Goal: Register for event/course

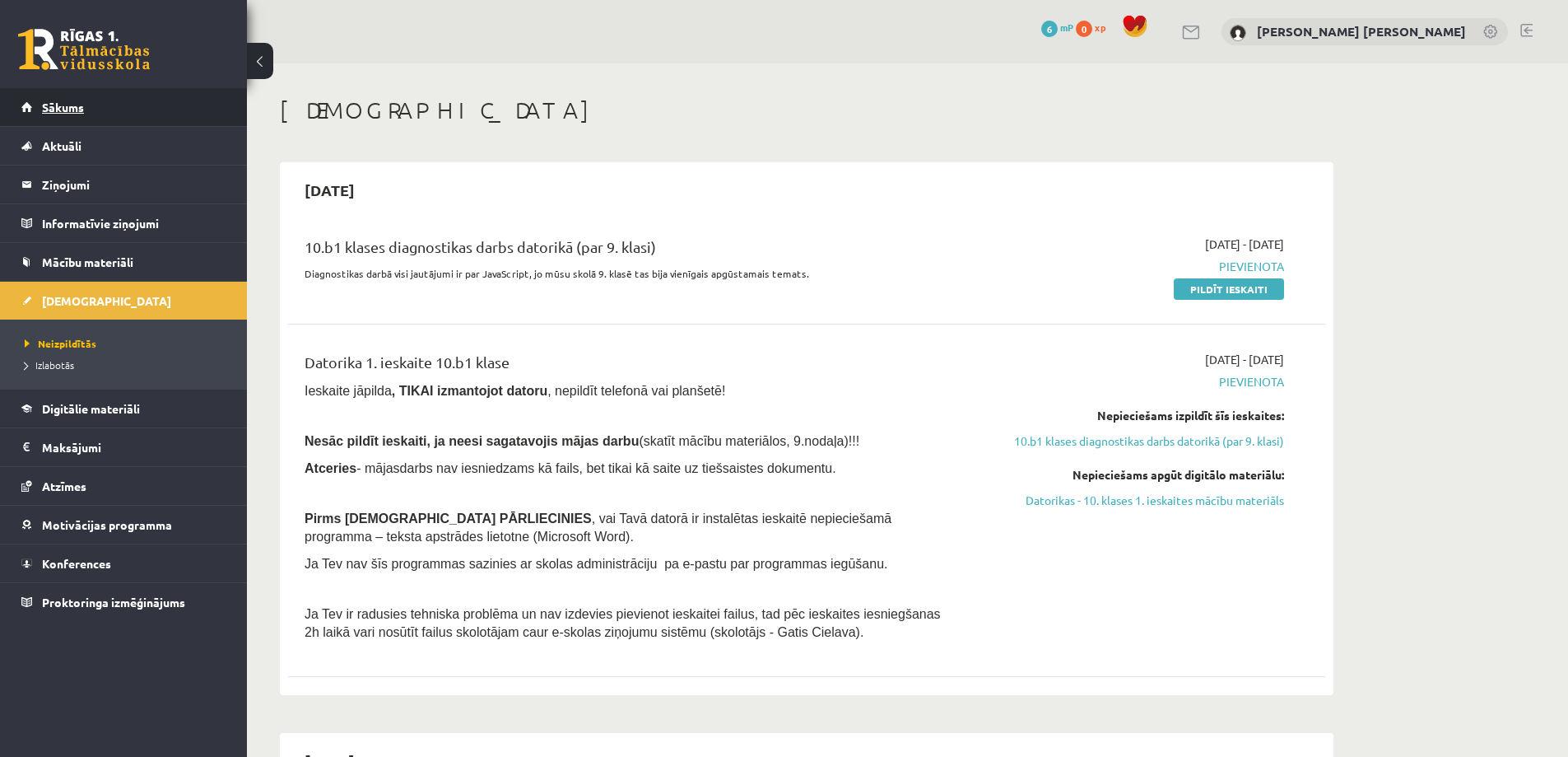
click at [43, 106] on span "Sākums" at bounding box center [63, 107] width 42 height 15
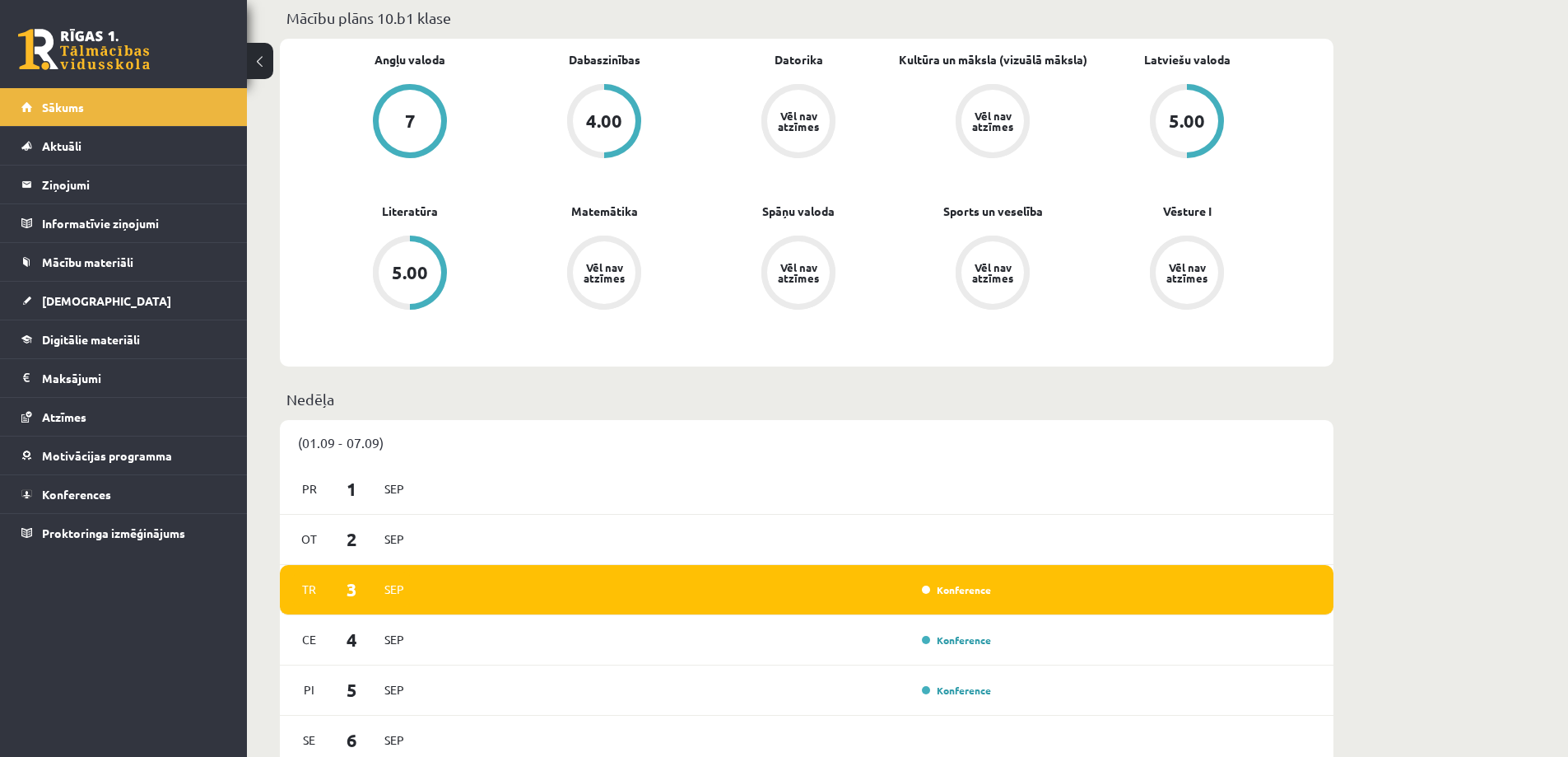
scroll to position [906, 0]
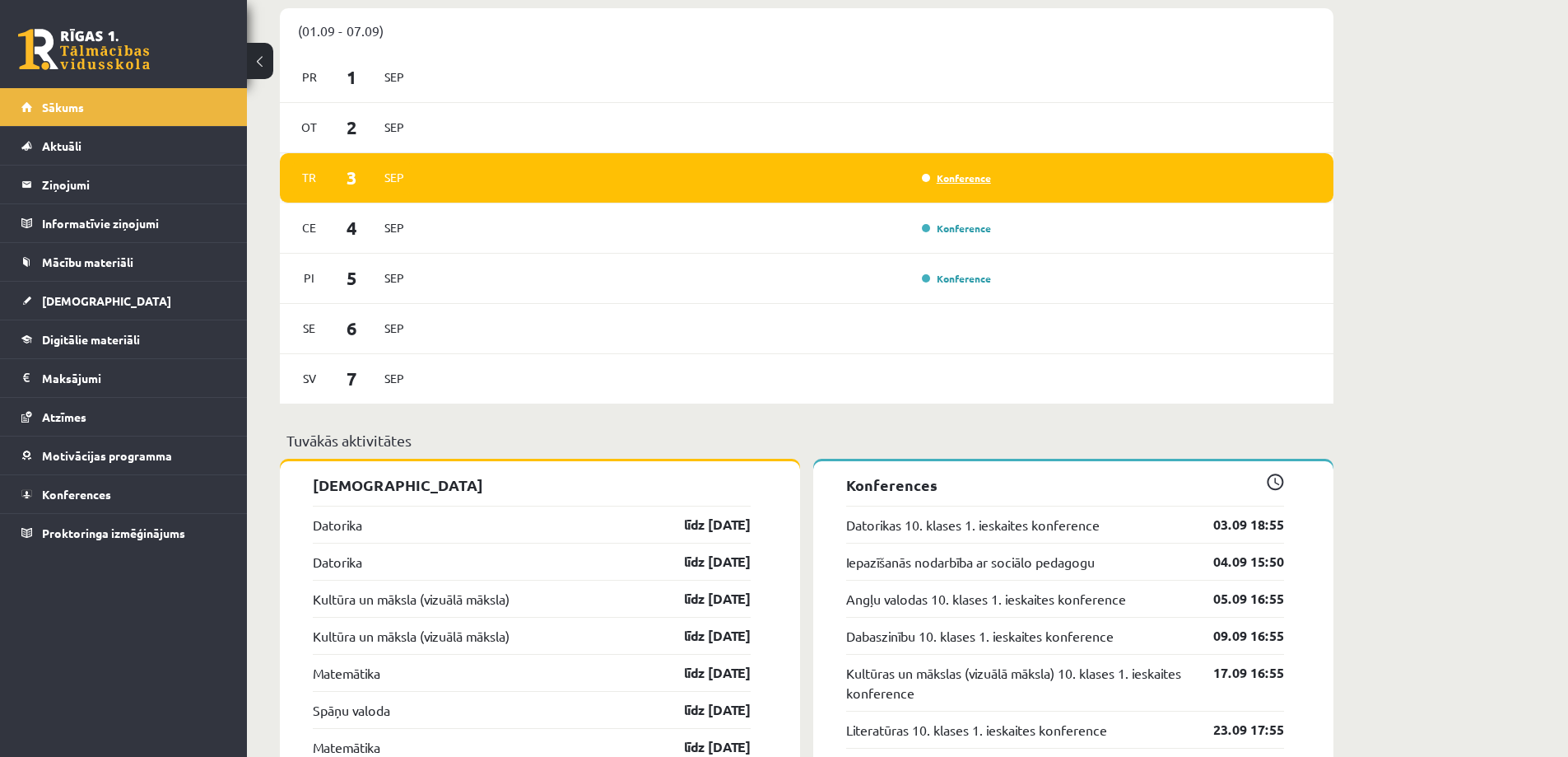
click at [961, 181] on link "Konference" at bounding box center [956, 178] width 69 height 13
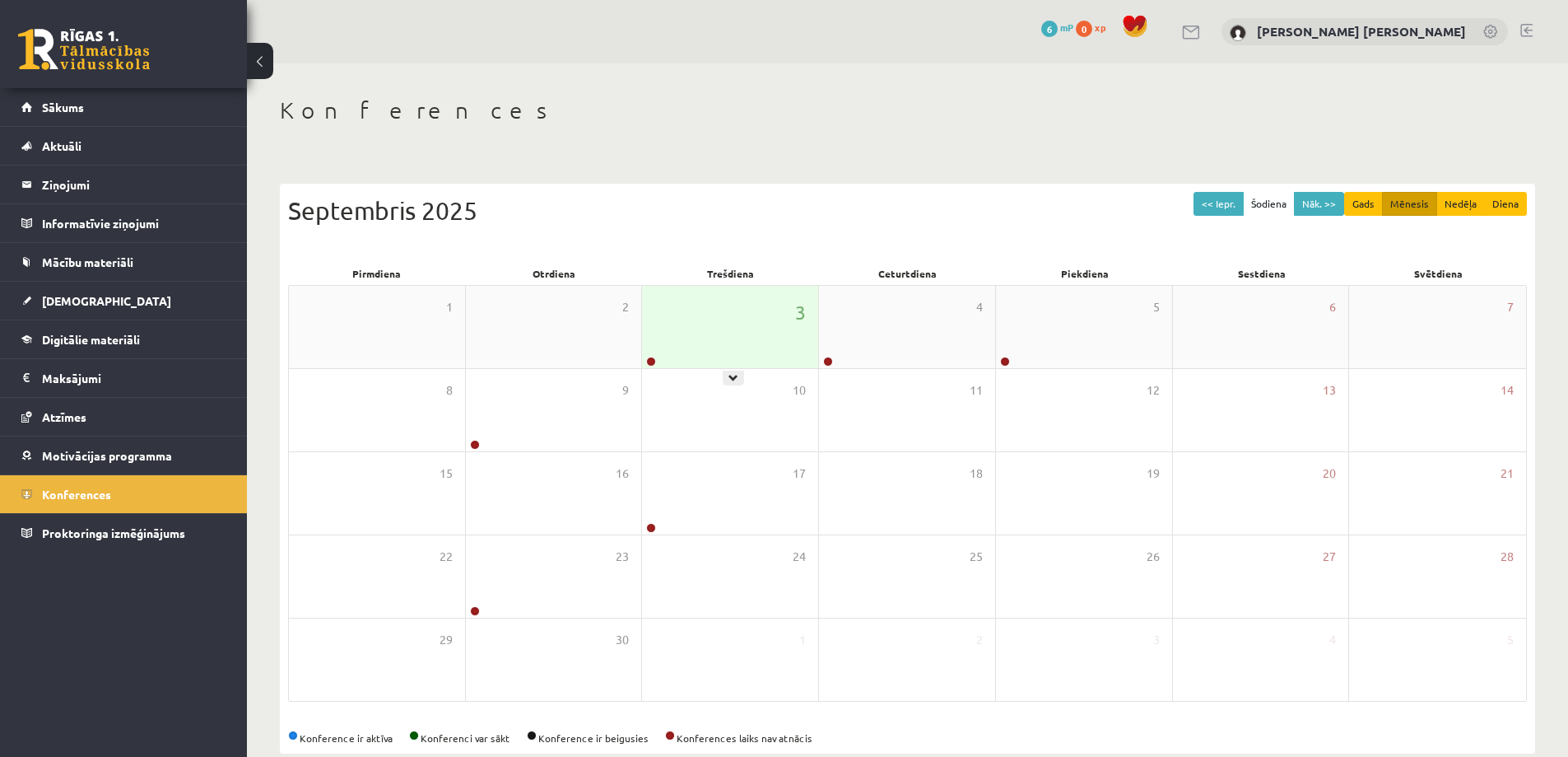
click at [724, 368] on div "3" at bounding box center [729, 327] width 176 height 82
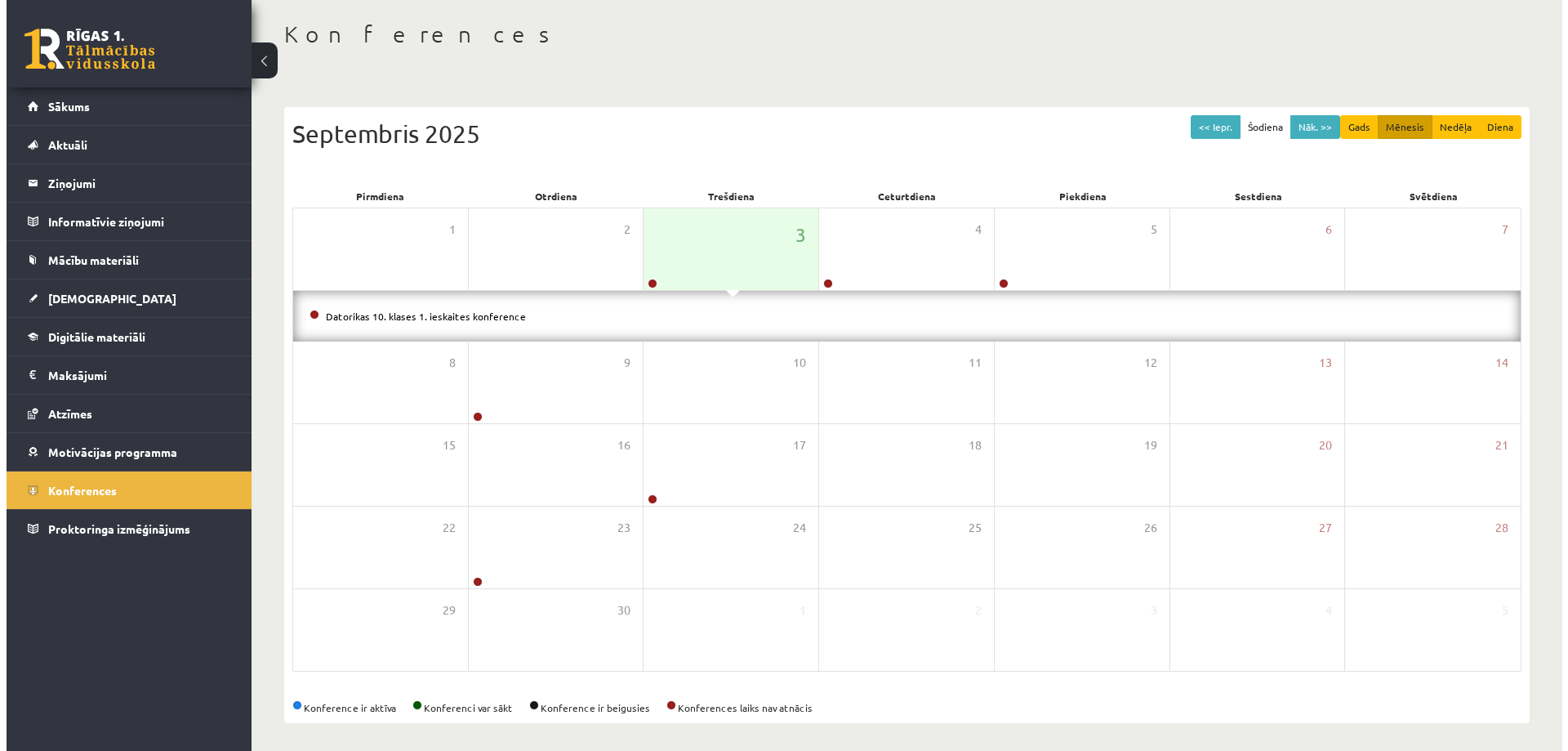
scroll to position [81, 0]
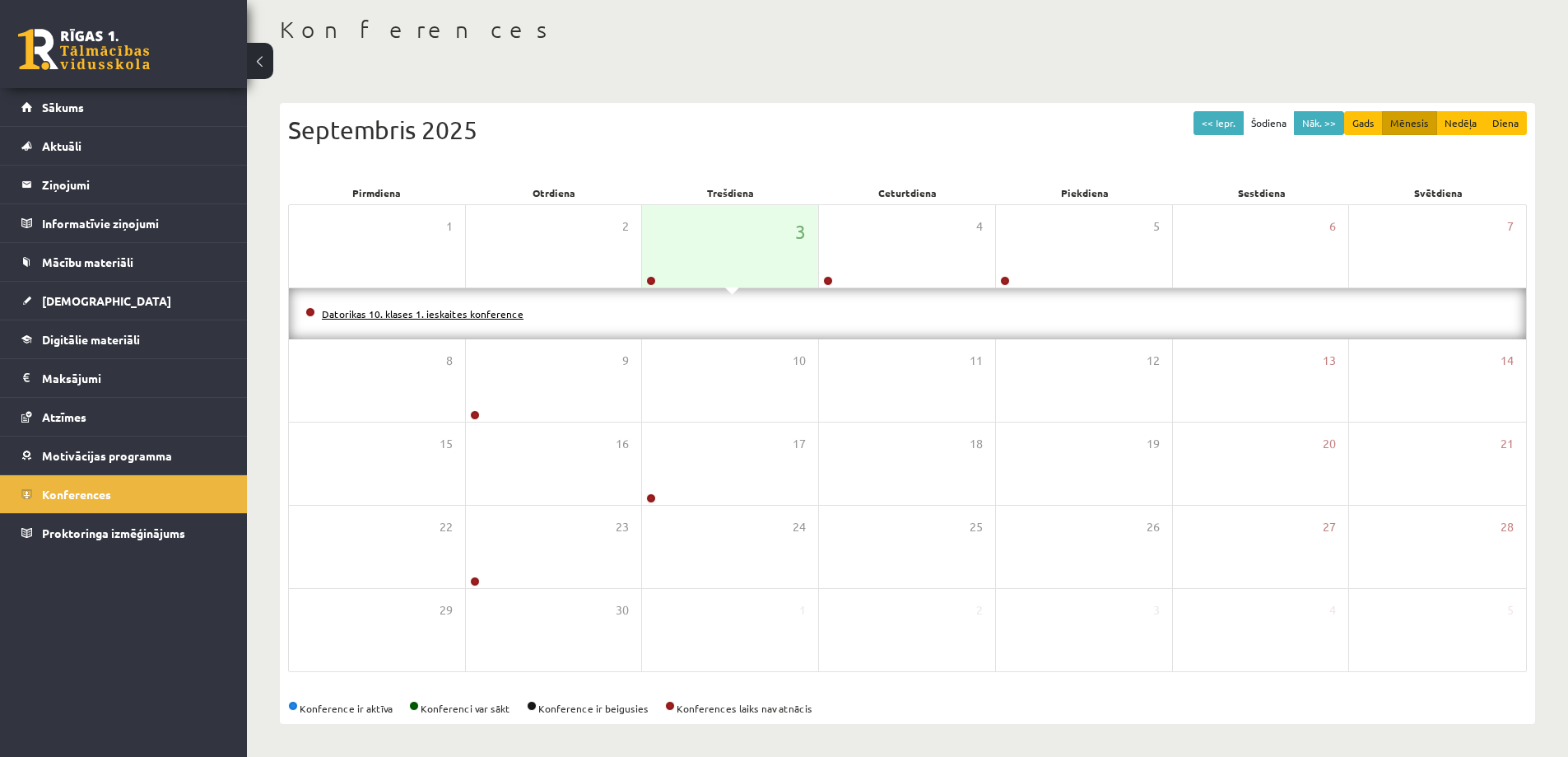
click at [468, 316] on link "Datorikas 10. klases 1. ieskaites konference" at bounding box center [422, 314] width 201 height 13
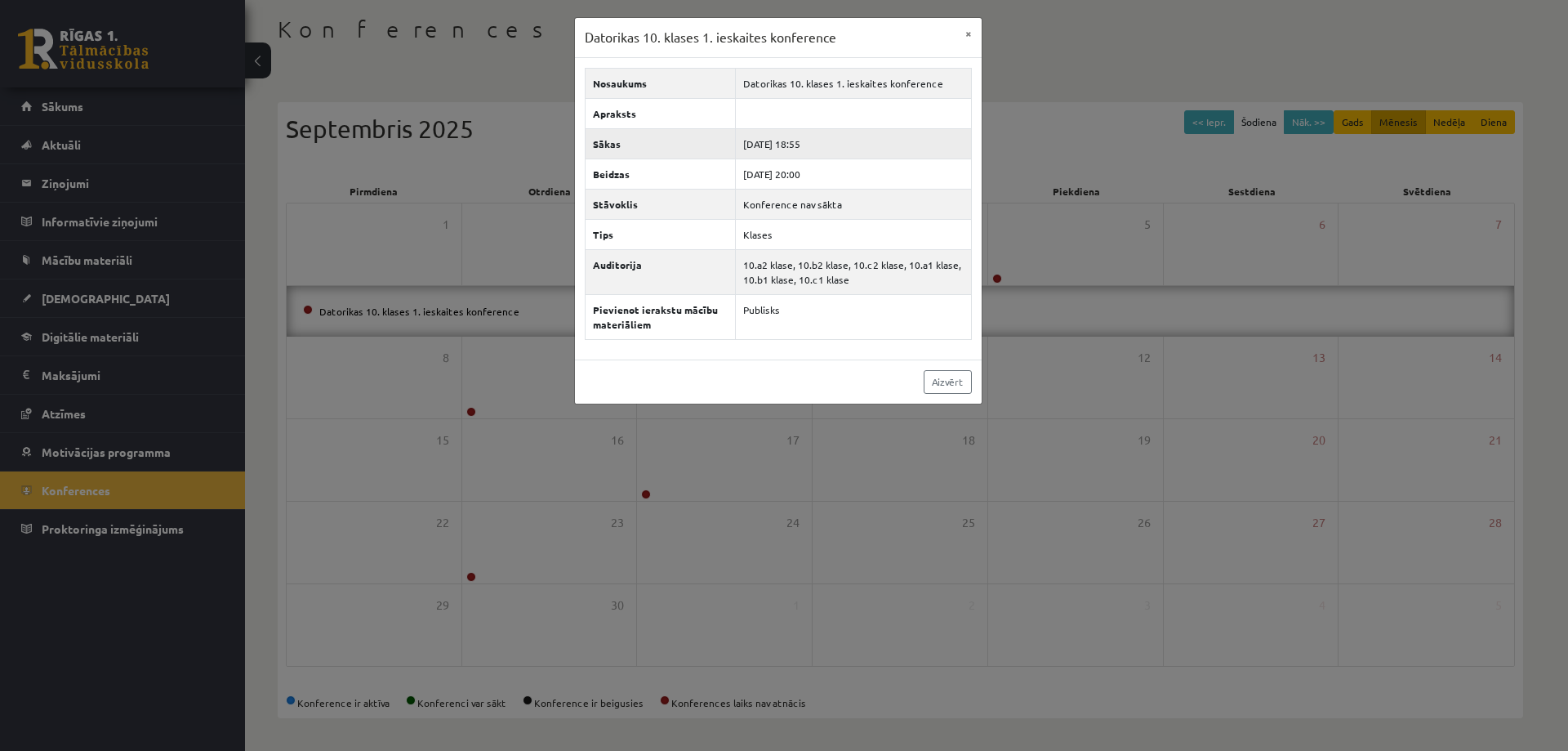
drag, startPoint x: 827, startPoint y: 147, endPoint x: 809, endPoint y: 152, distance: 18.7
click at [809, 152] on td "[DATE] 18:55" at bounding box center [854, 143] width 235 height 30
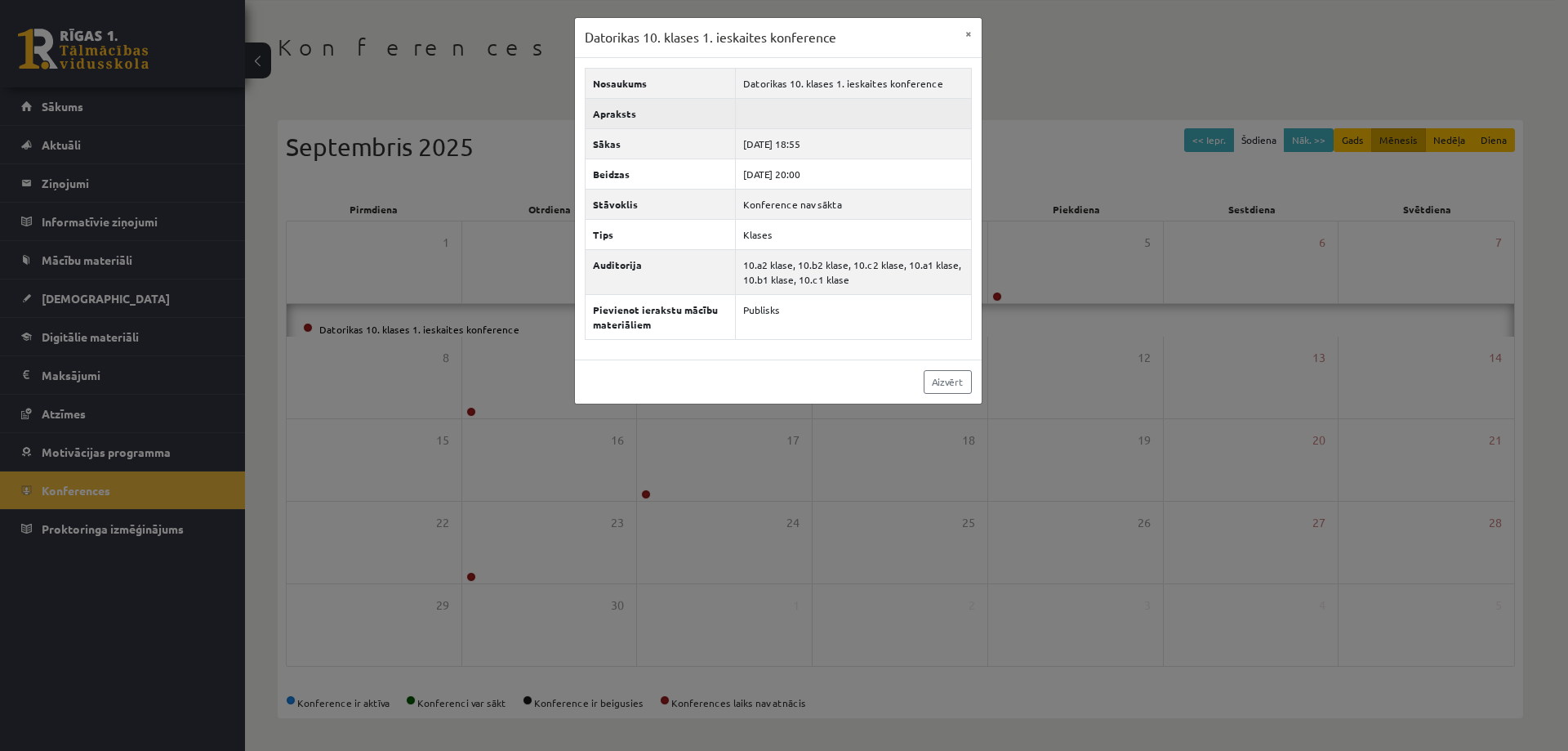
scroll to position [30, 0]
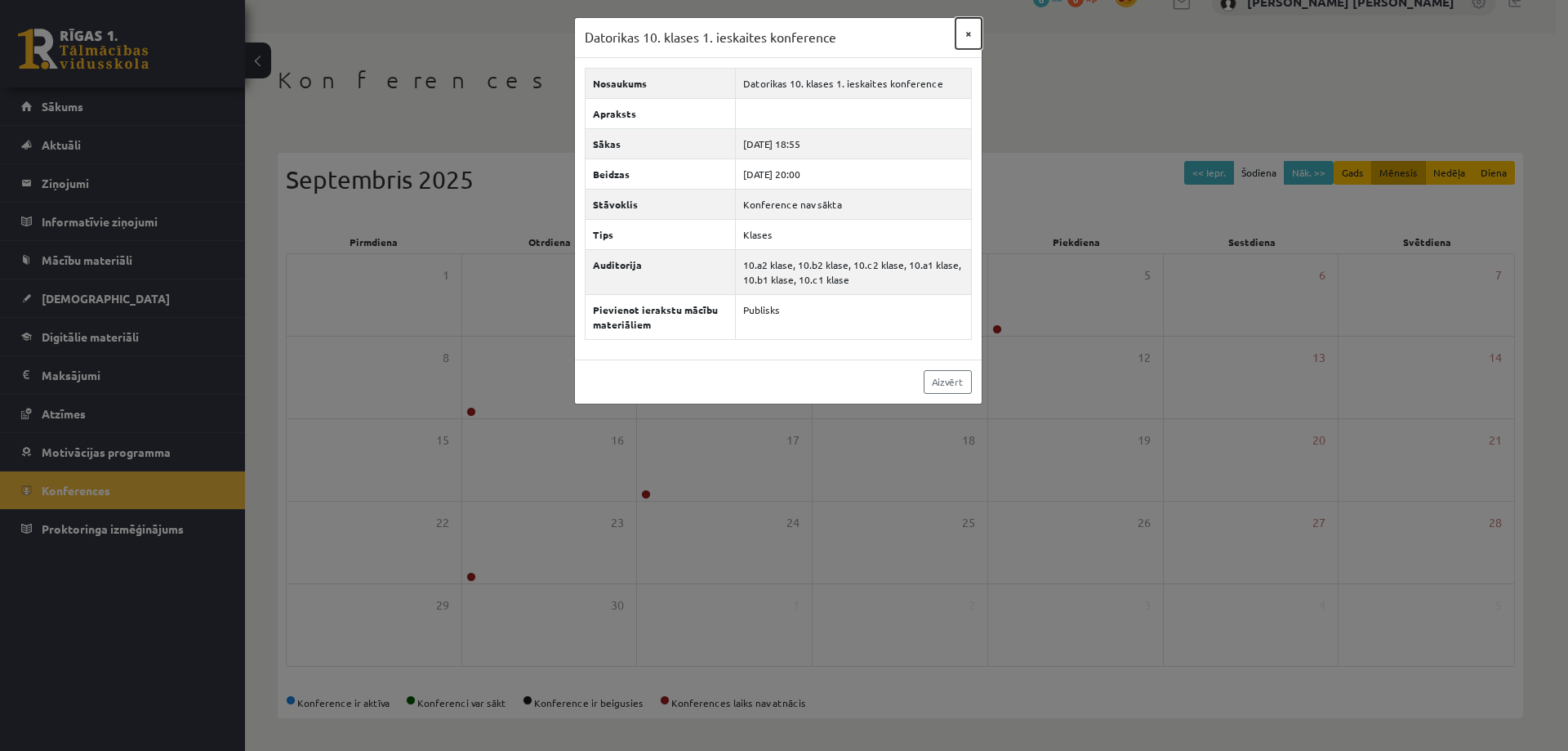
click at [966, 35] on button "×" at bounding box center [968, 33] width 26 height 31
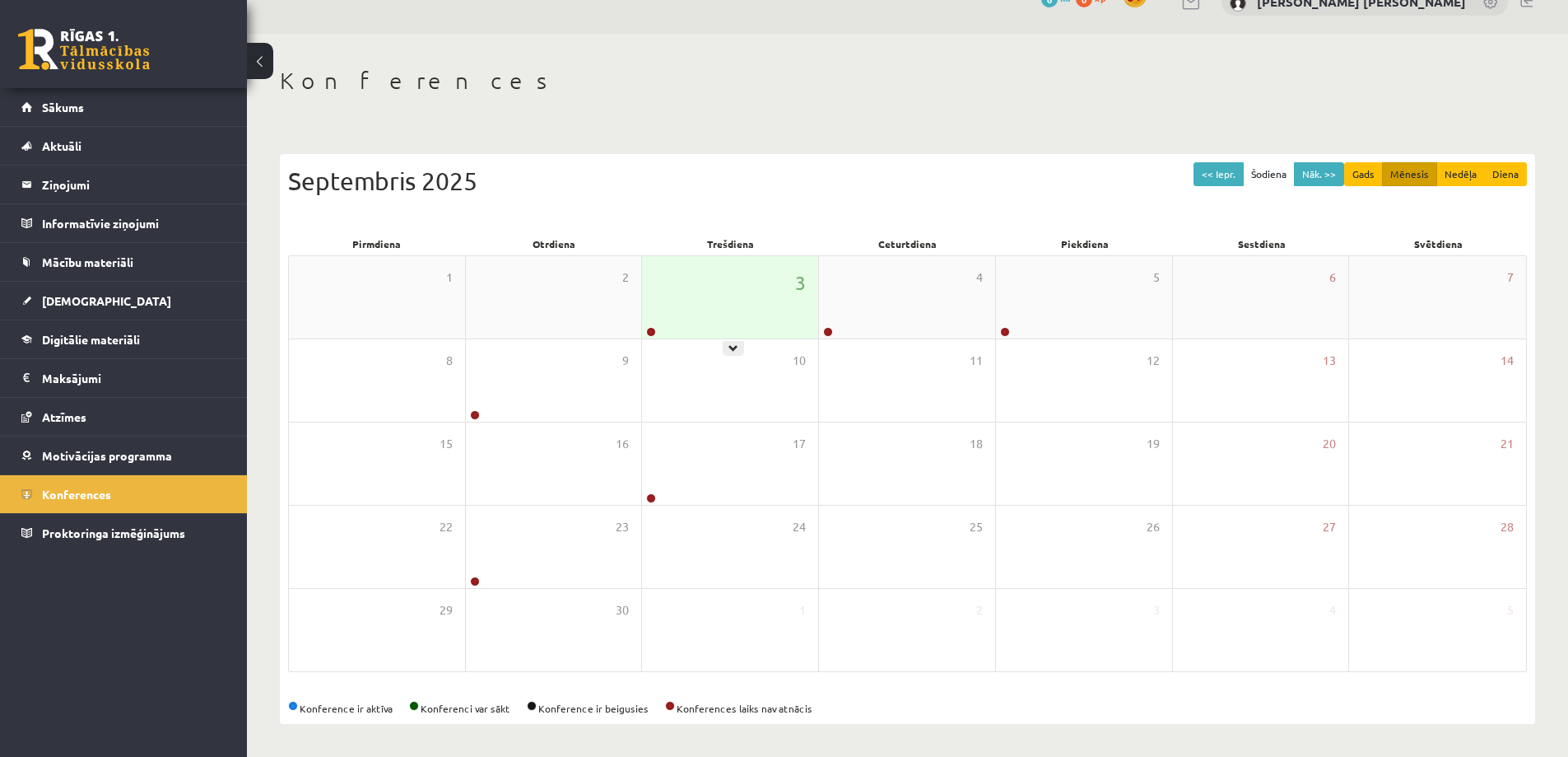
click at [733, 306] on div "3" at bounding box center [729, 297] width 176 height 82
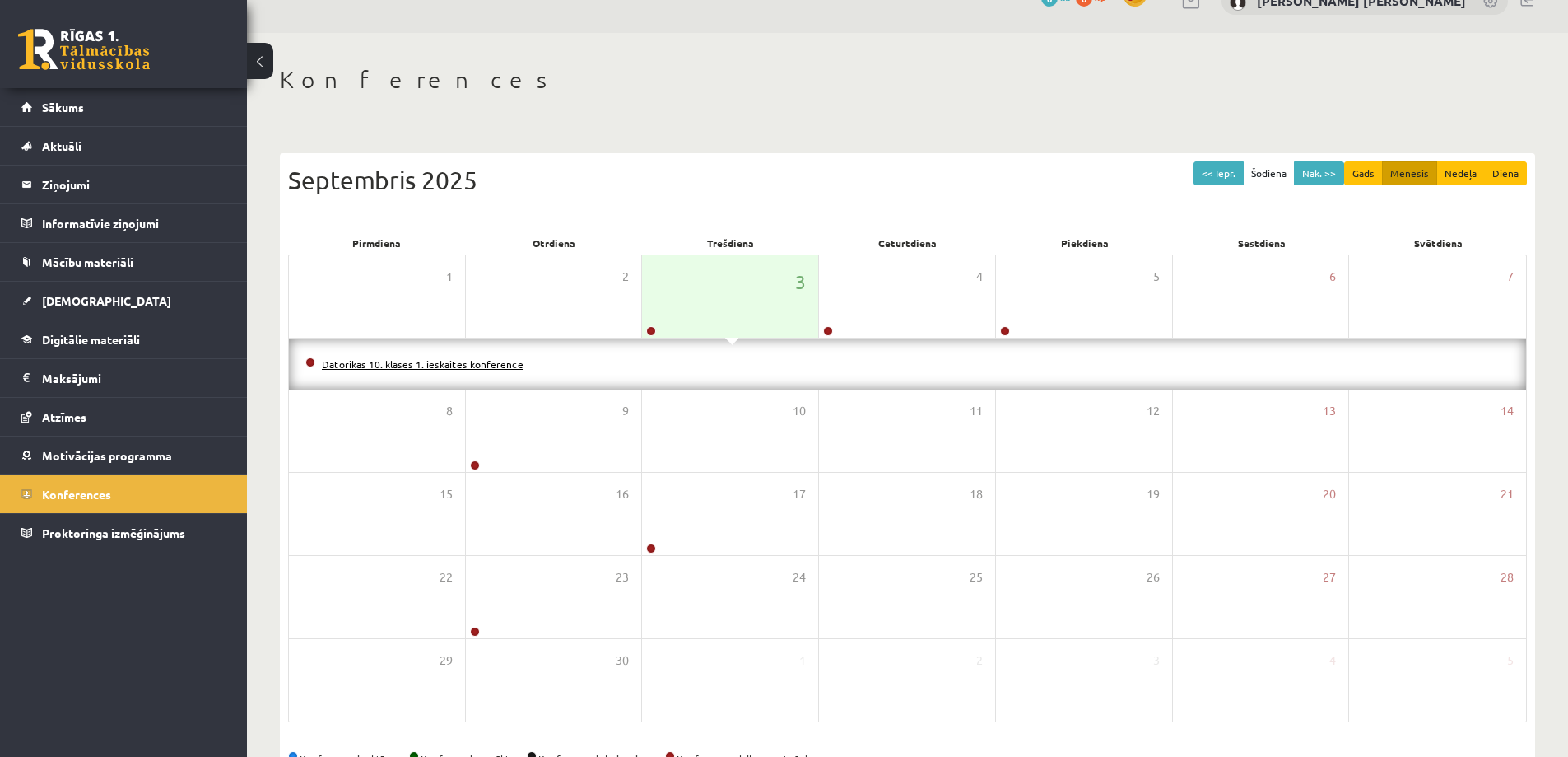
click at [428, 364] on link "Datorikas 10. klases 1. ieskaites konference" at bounding box center [422, 364] width 201 height 13
